Goal: Task Accomplishment & Management: Manage account settings

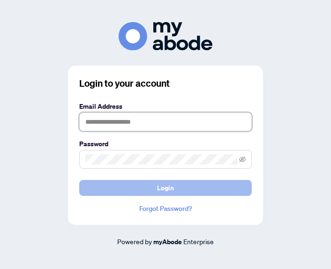
type input "**********"
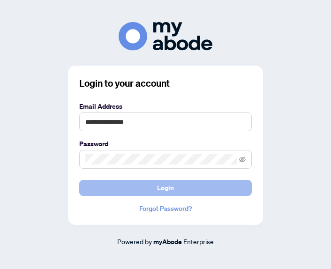
click at [162, 189] on span "Login" at bounding box center [165, 187] width 17 height 15
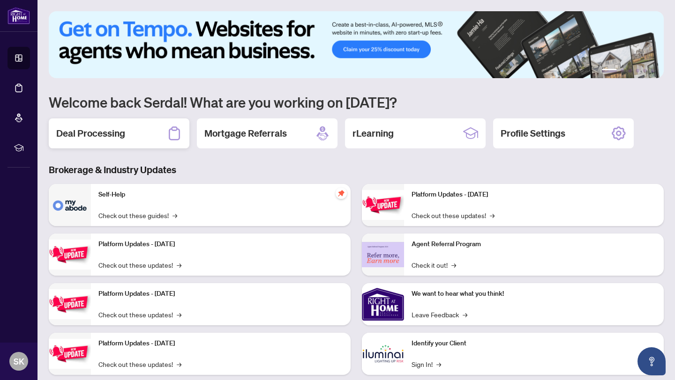
click at [109, 132] on h2 "Deal Processing" at bounding box center [90, 133] width 69 height 13
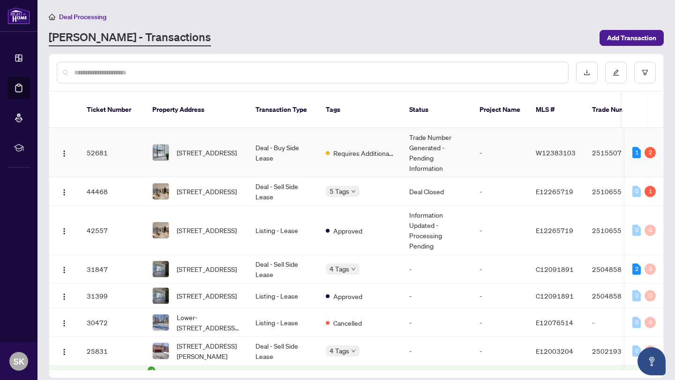
click at [610, 141] on td "2515507" at bounding box center [617, 152] width 66 height 49
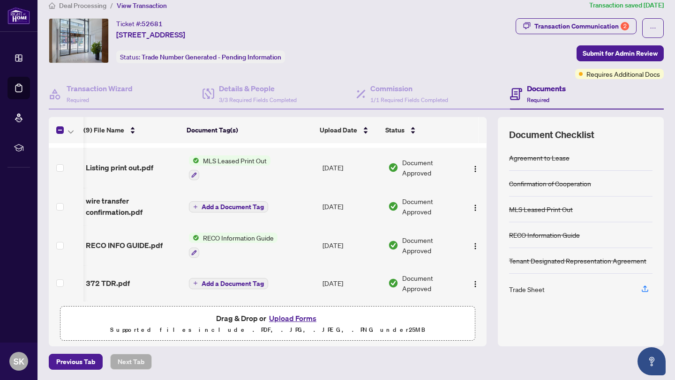
scroll to position [0, 4]
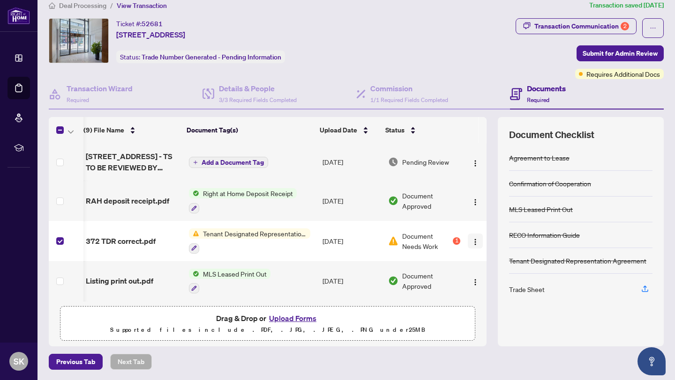
click at [474, 242] on img "button" at bounding box center [474, 241] width 7 height 7
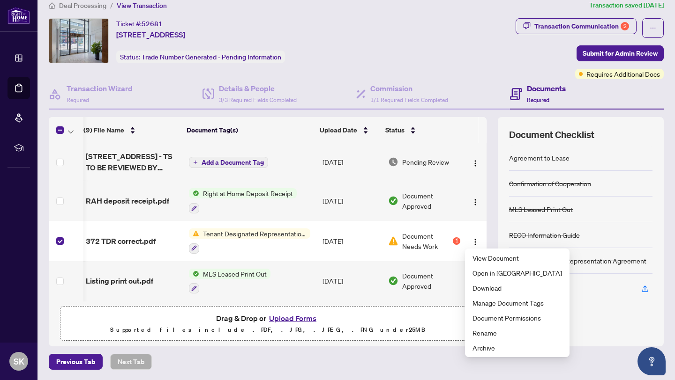
click at [291, 318] on button "Upload Forms" at bounding box center [292, 318] width 53 height 12
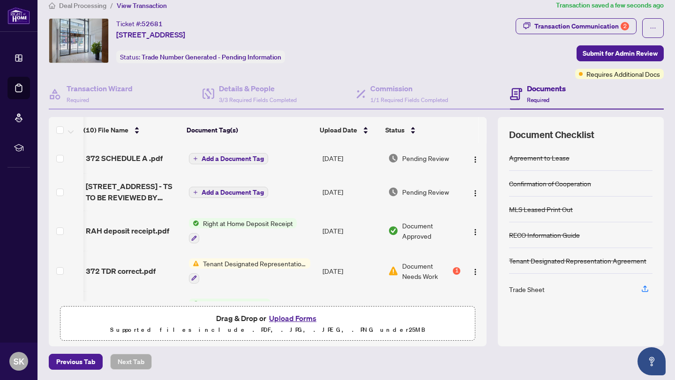
click at [437, 268] on span "Document Needs Work" at bounding box center [426, 271] width 49 height 21
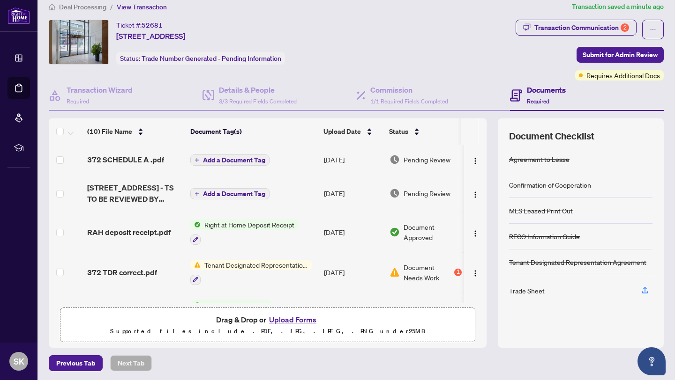
scroll to position [11, 0]
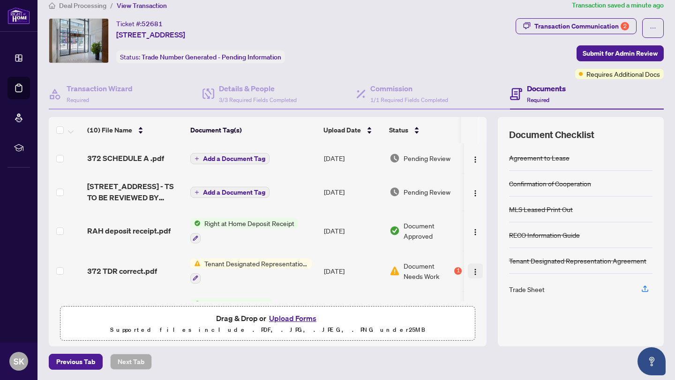
click at [472, 271] on img "button" at bounding box center [474, 271] width 7 height 7
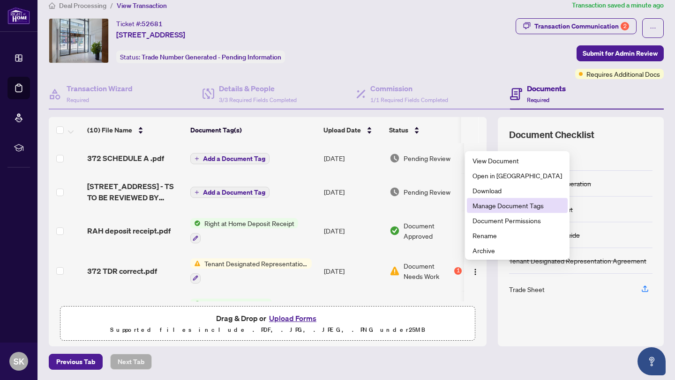
click at [508, 207] on span "Manage Document Tags" at bounding box center [516, 205] width 89 height 10
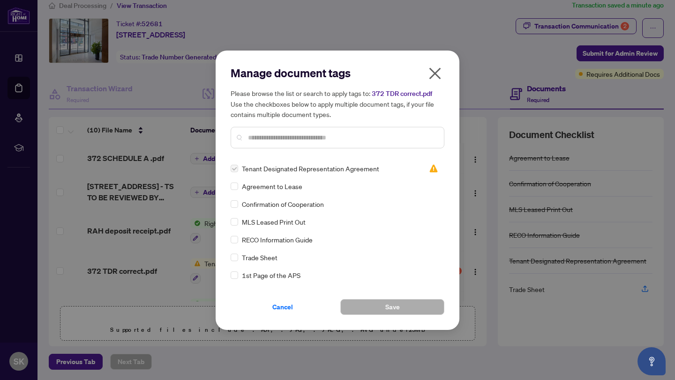
click at [233, 169] on label at bounding box center [233, 168] width 7 height 10
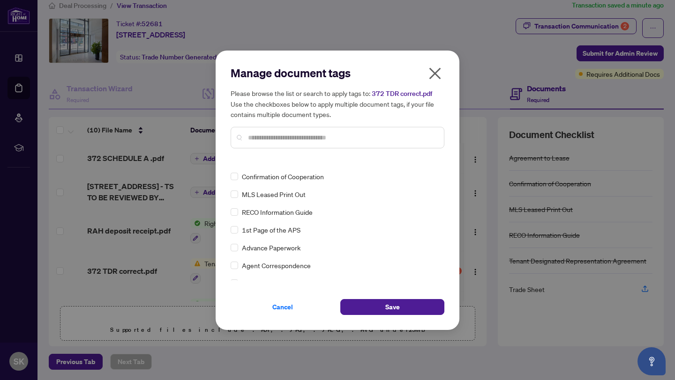
scroll to position [0, 0]
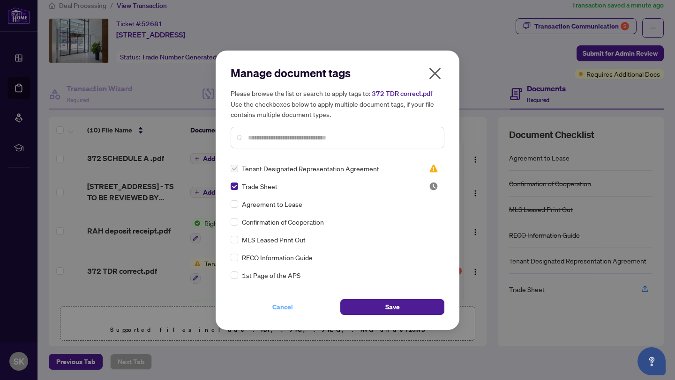
click at [282, 307] on span "Cancel" at bounding box center [282, 307] width 21 height 15
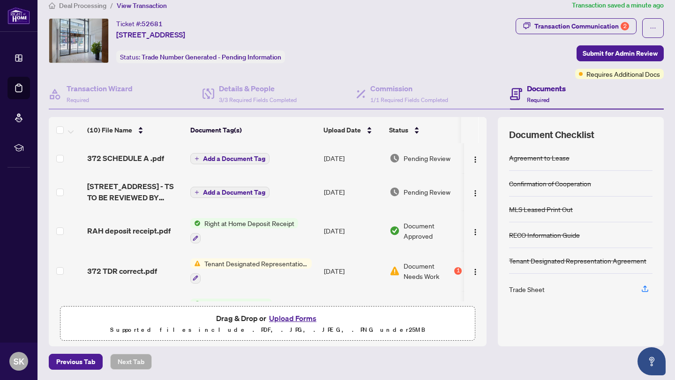
click at [283, 319] on button "Upload Forms" at bounding box center [292, 318] width 53 height 12
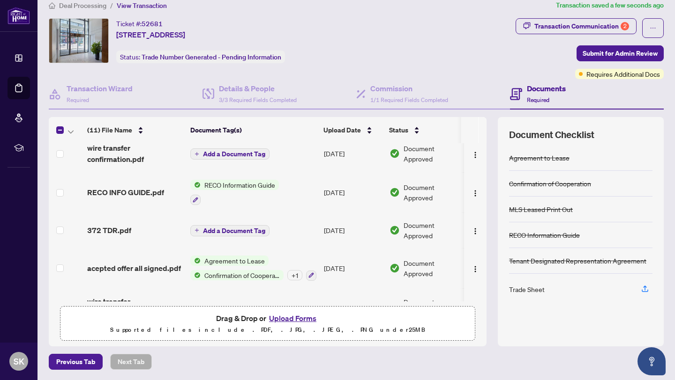
scroll to position [252, 0]
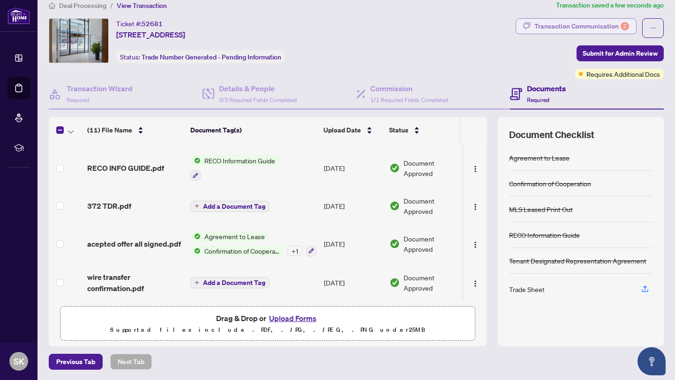
click at [594, 23] on div "Transaction Communication 2" at bounding box center [581, 26] width 95 height 15
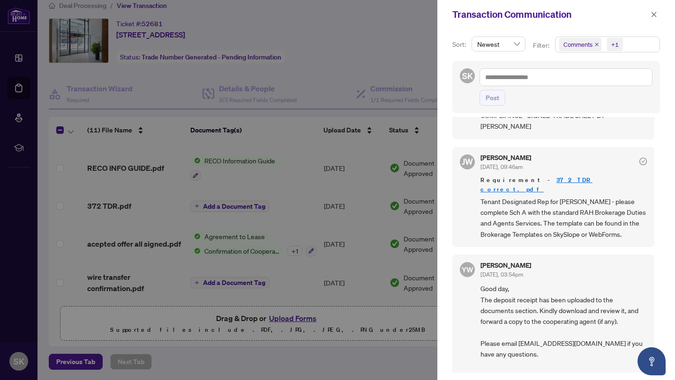
scroll to position [0, 0]
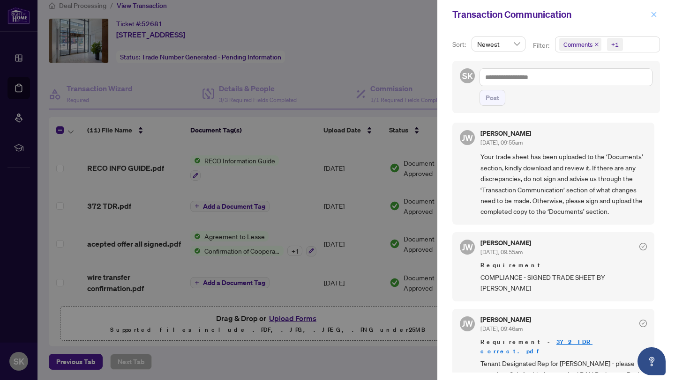
click at [652, 13] on icon "close" at bounding box center [653, 14] width 5 height 5
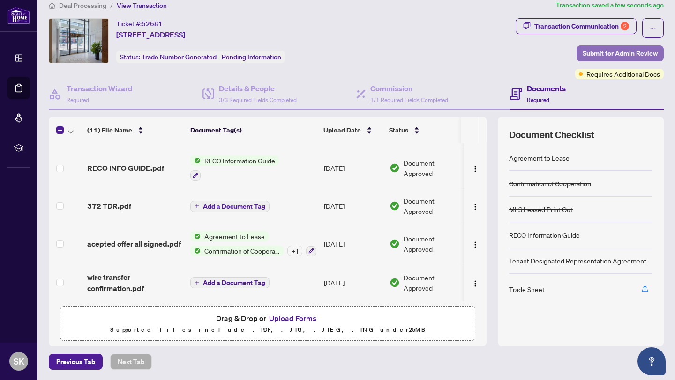
click at [588, 54] on span "Submit for Admin Review" at bounding box center [619, 53] width 75 height 15
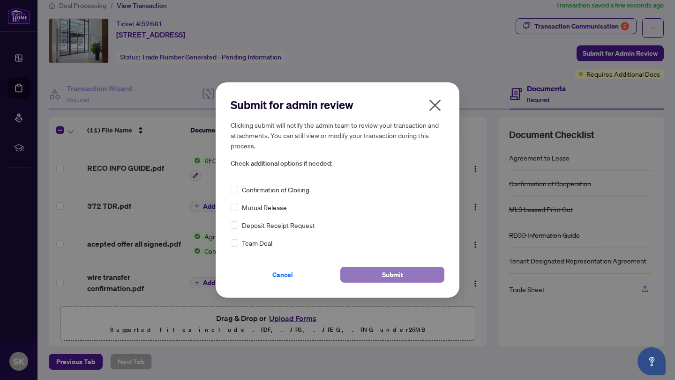
click at [381, 276] on button "Submit" at bounding box center [392, 275] width 104 height 16
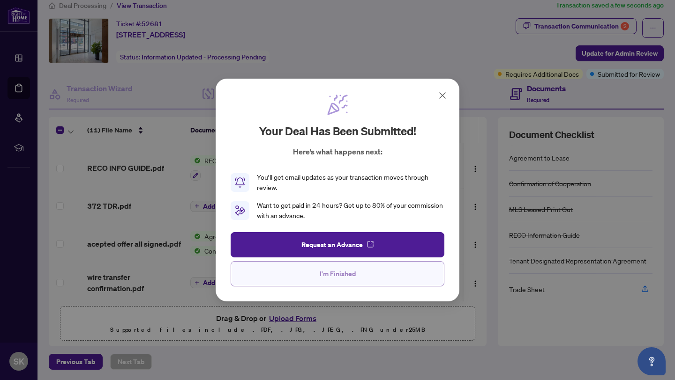
click at [353, 272] on span "I'm Finished" at bounding box center [337, 274] width 36 height 15
